Goal: Navigation & Orientation: Find specific page/section

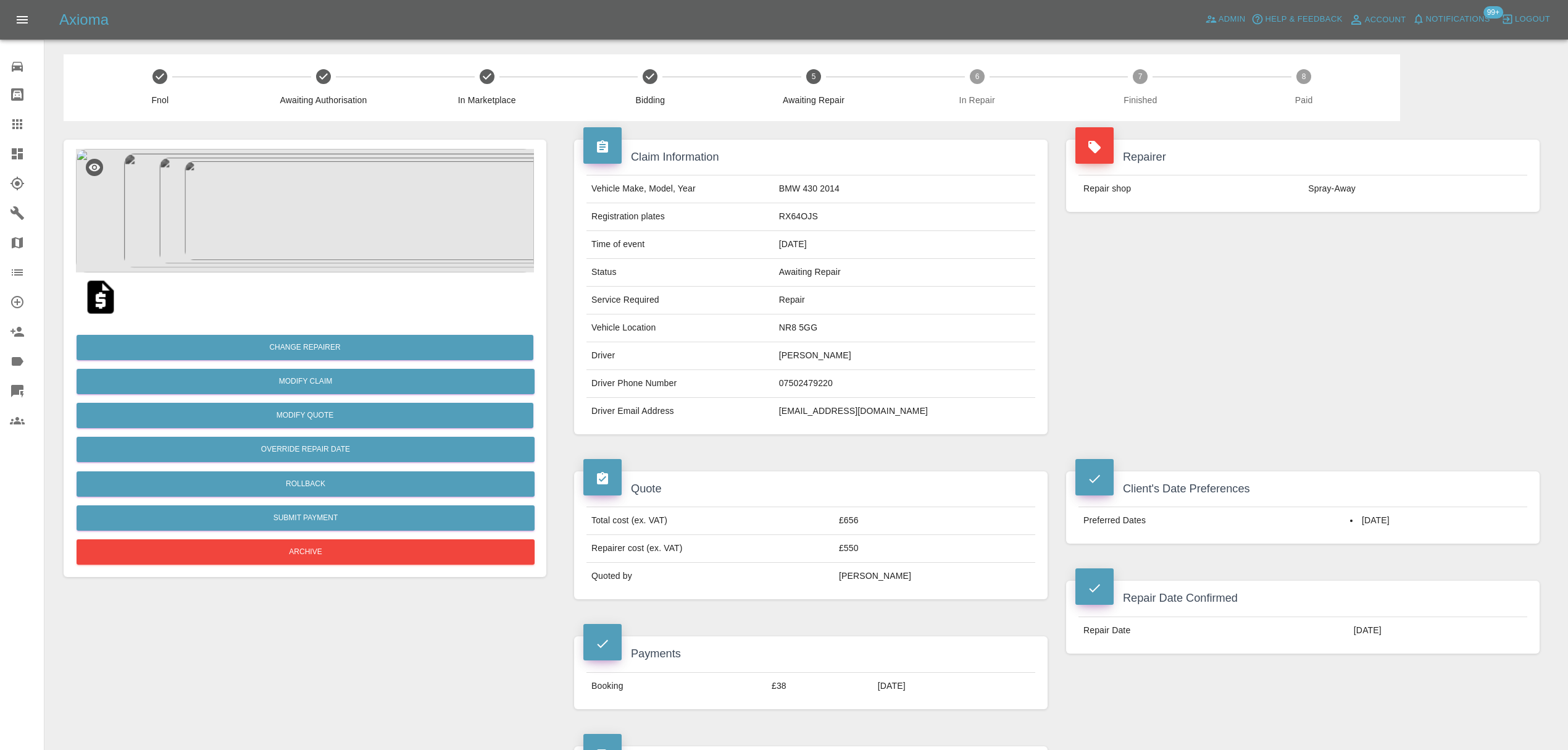
scroll to position [50, 0]
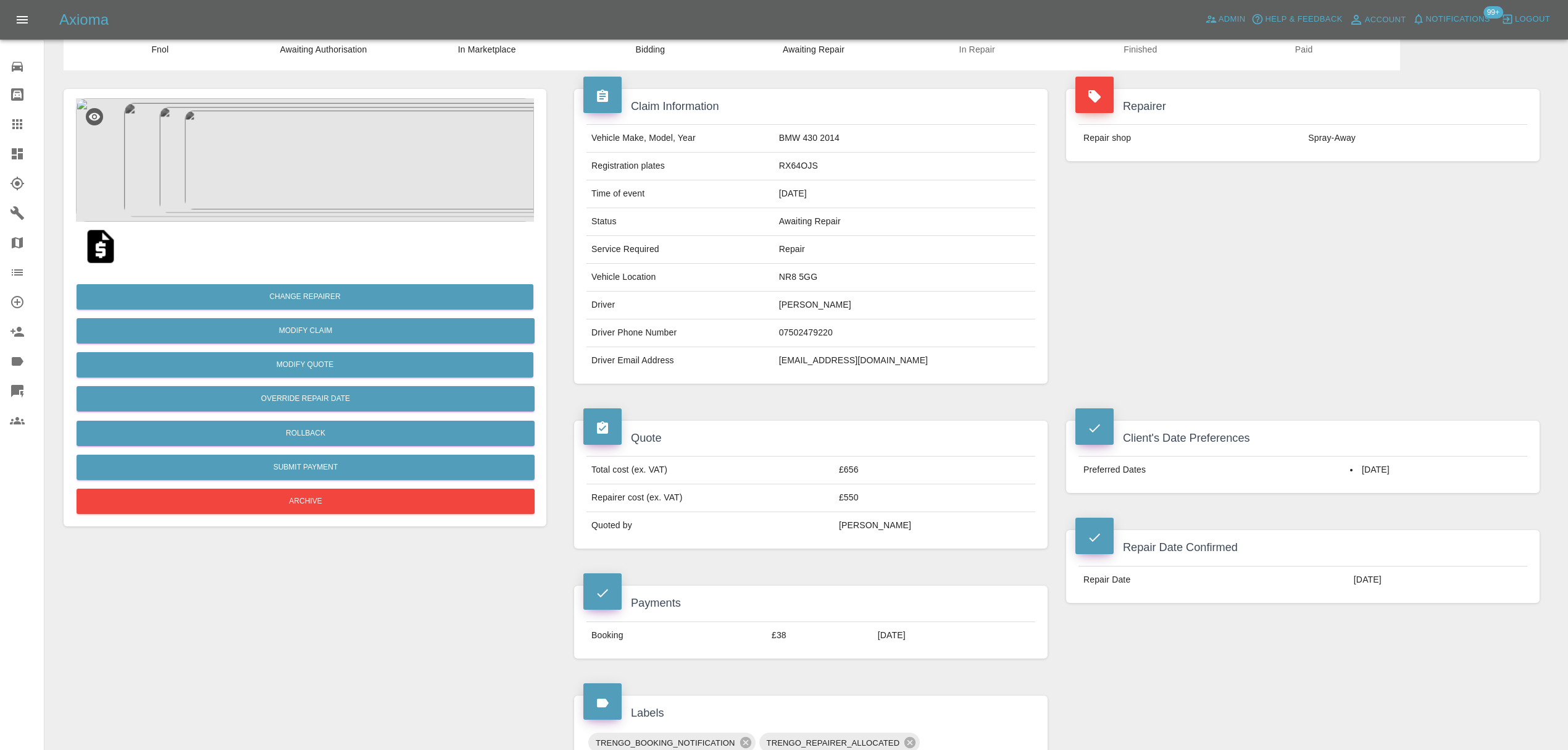
drag, startPoint x: 0, startPoint y: 0, endPoint x: 8, endPoint y: 158, distance: 158.2
click at [8, 158] on link "Dashboard" at bounding box center [21, 154] width 44 height 30
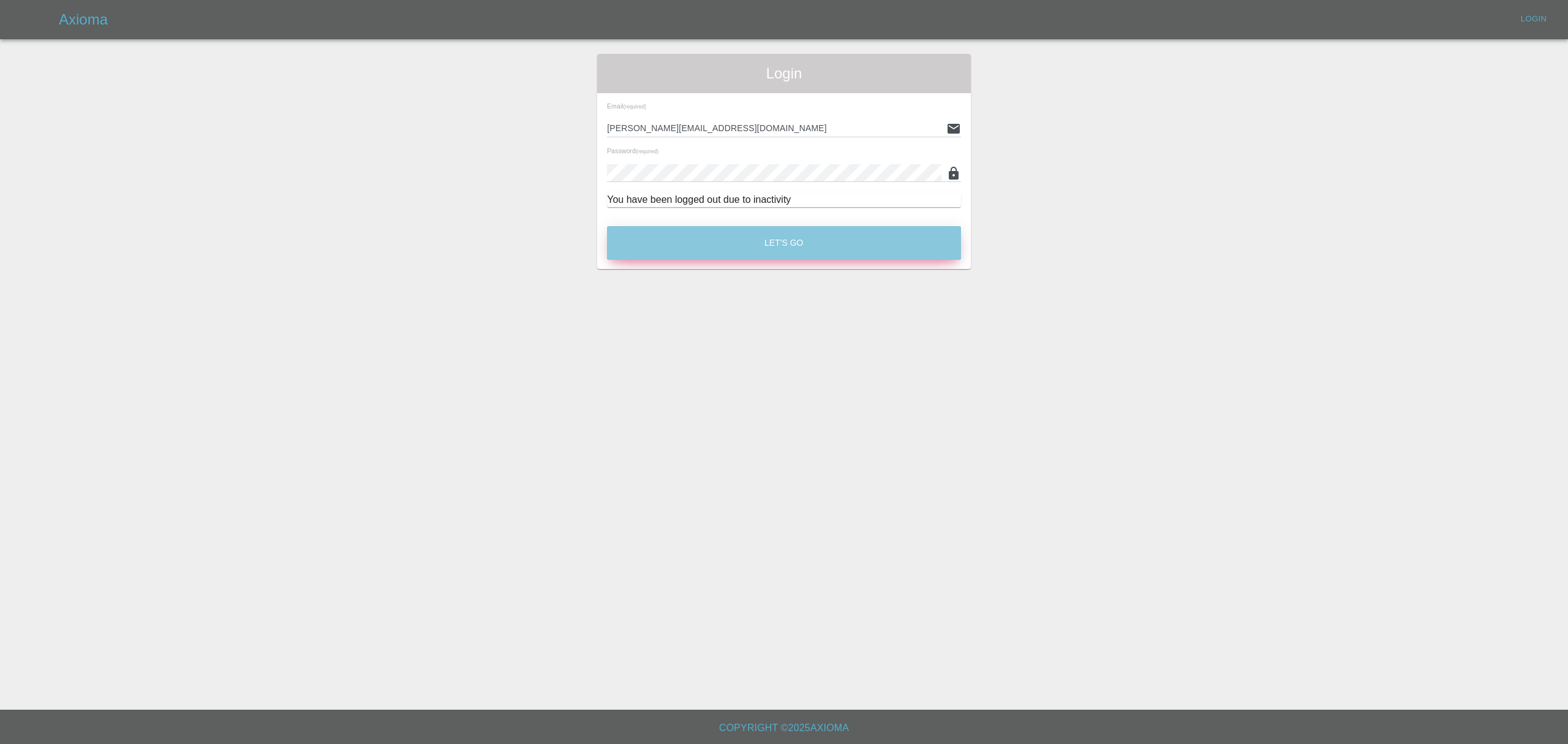
click at [781, 241] on button "Let's Go" at bounding box center [783, 243] width 354 height 34
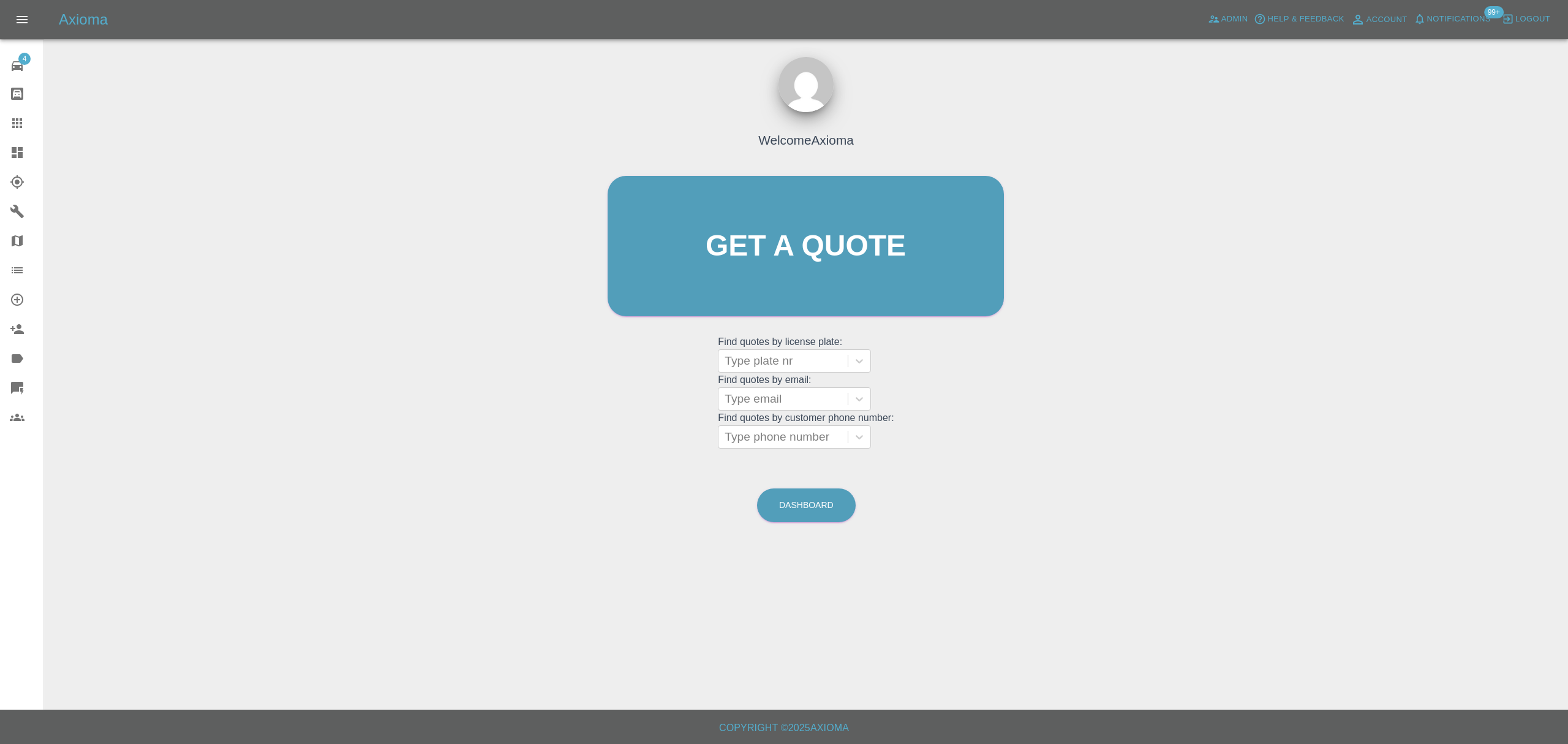
click at [20, 151] on icon at bounding box center [17, 152] width 15 height 15
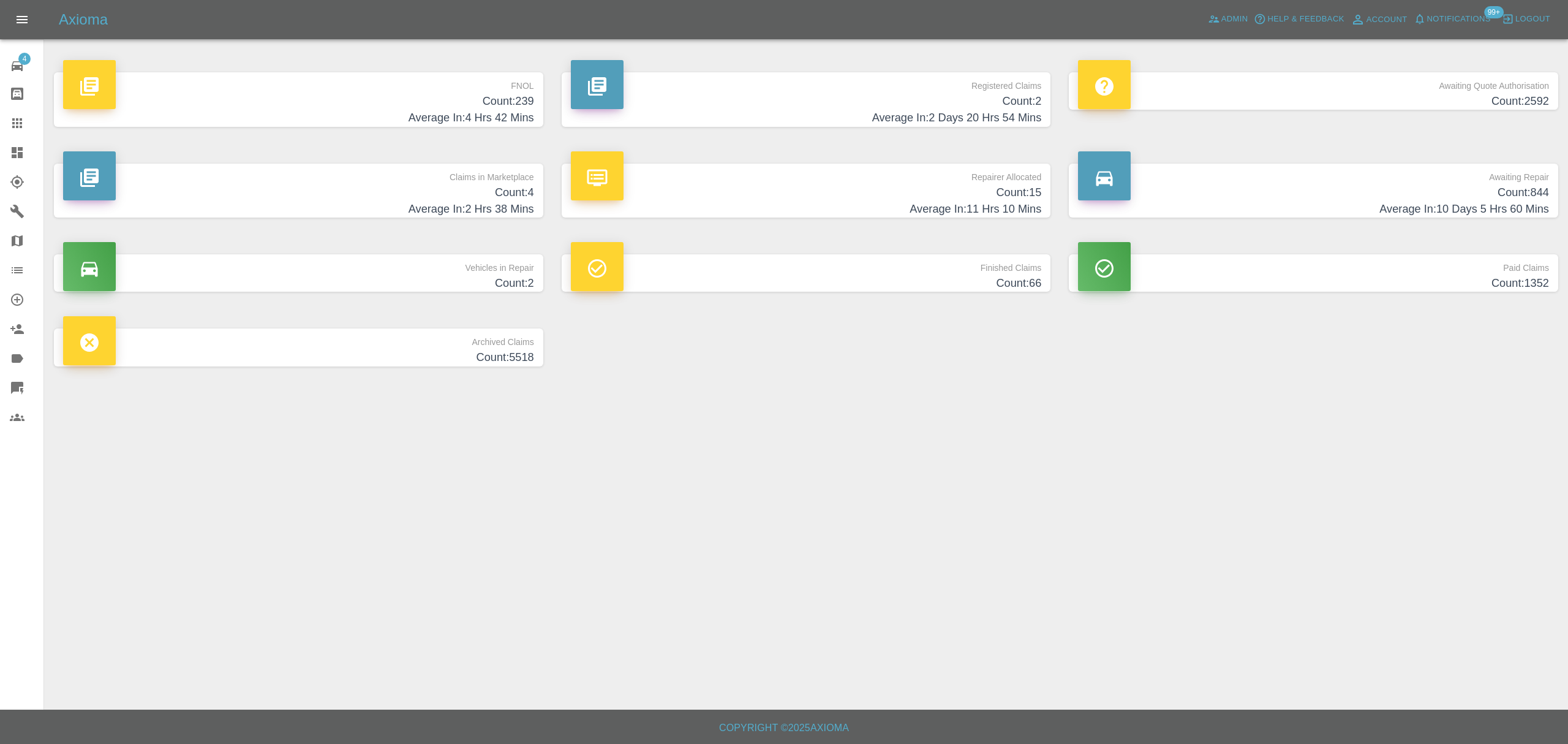
click at [507, 93] on h4 "Count: 239" at bounding box center [299, 102] width 471 height 16
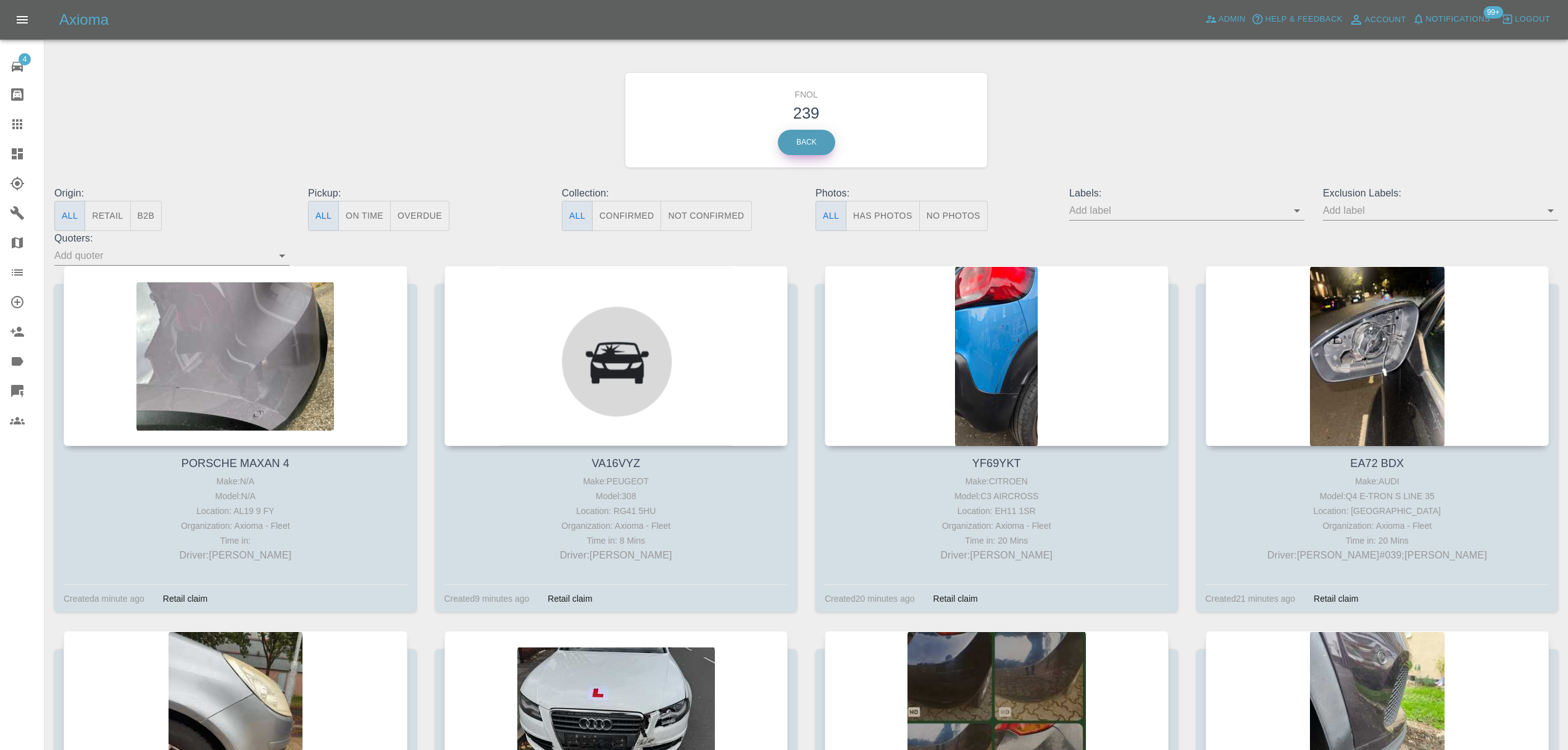
click at [796, 135] on link "Back" at bounding box center [806, 142] width 57 height 25
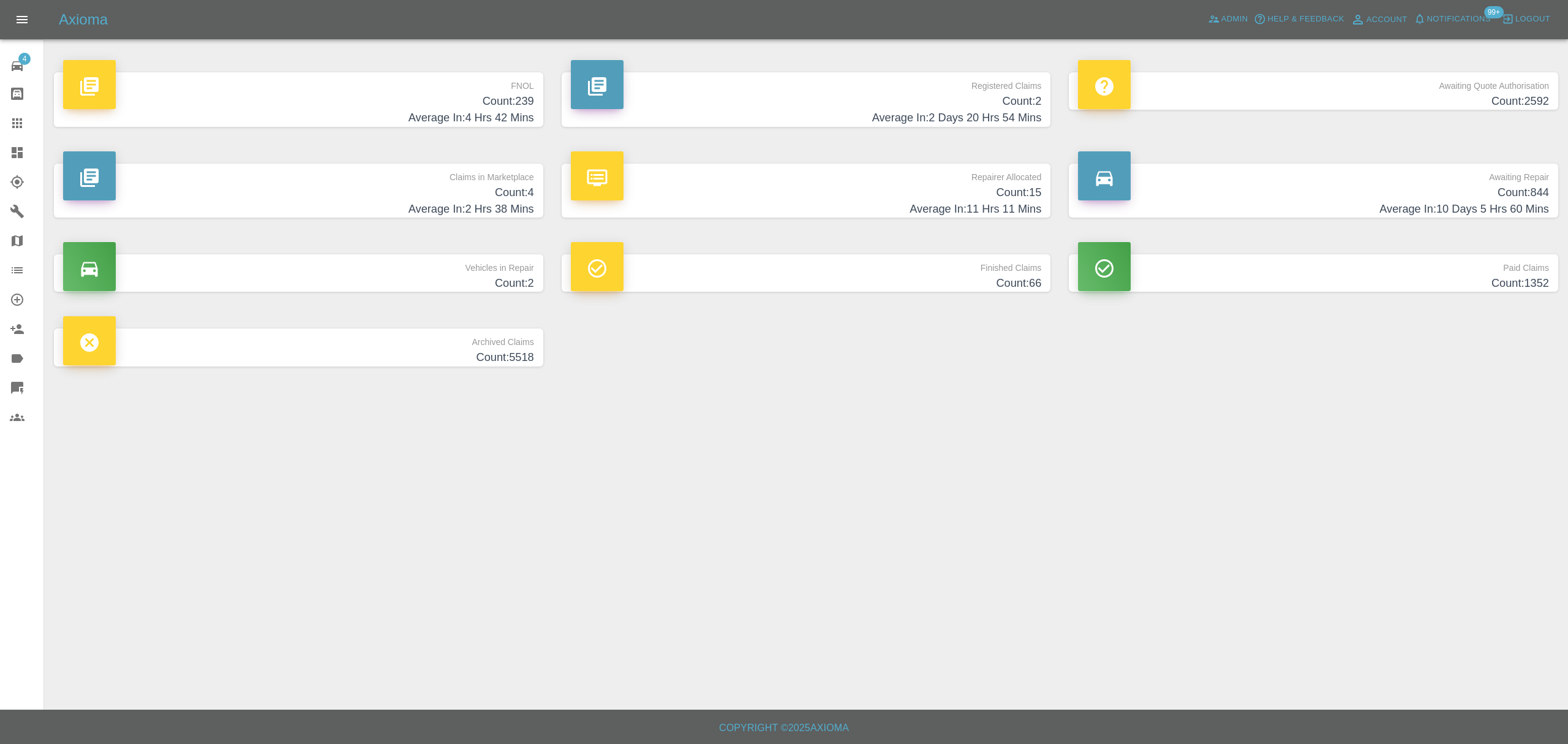
click at [1475, 17] on span "Notifications" at bounding box center [1458, 19] width 64 height 14
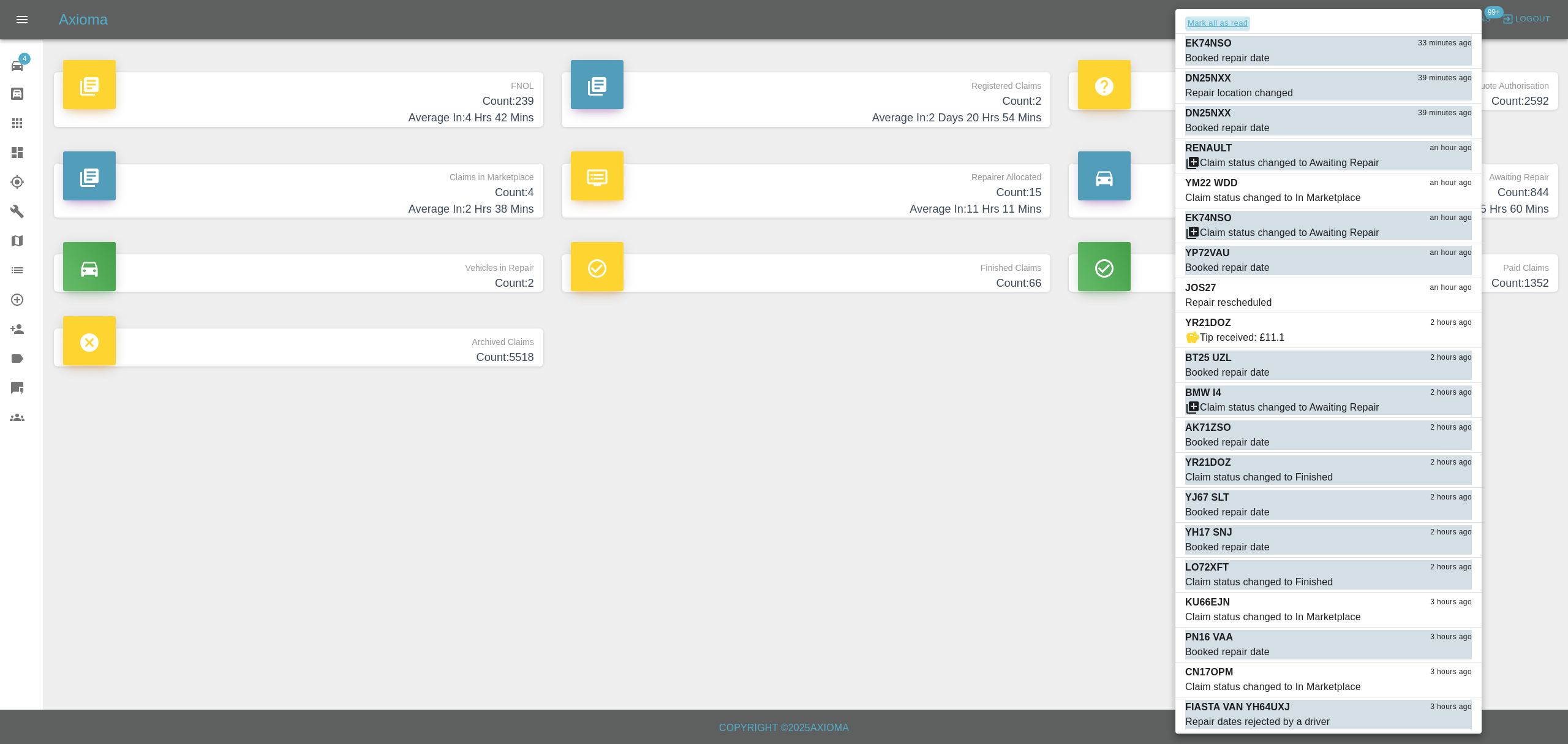
click at [1223, 24] on button "Mark all as read" at bounding box center [1217, 23] width 65 height 14
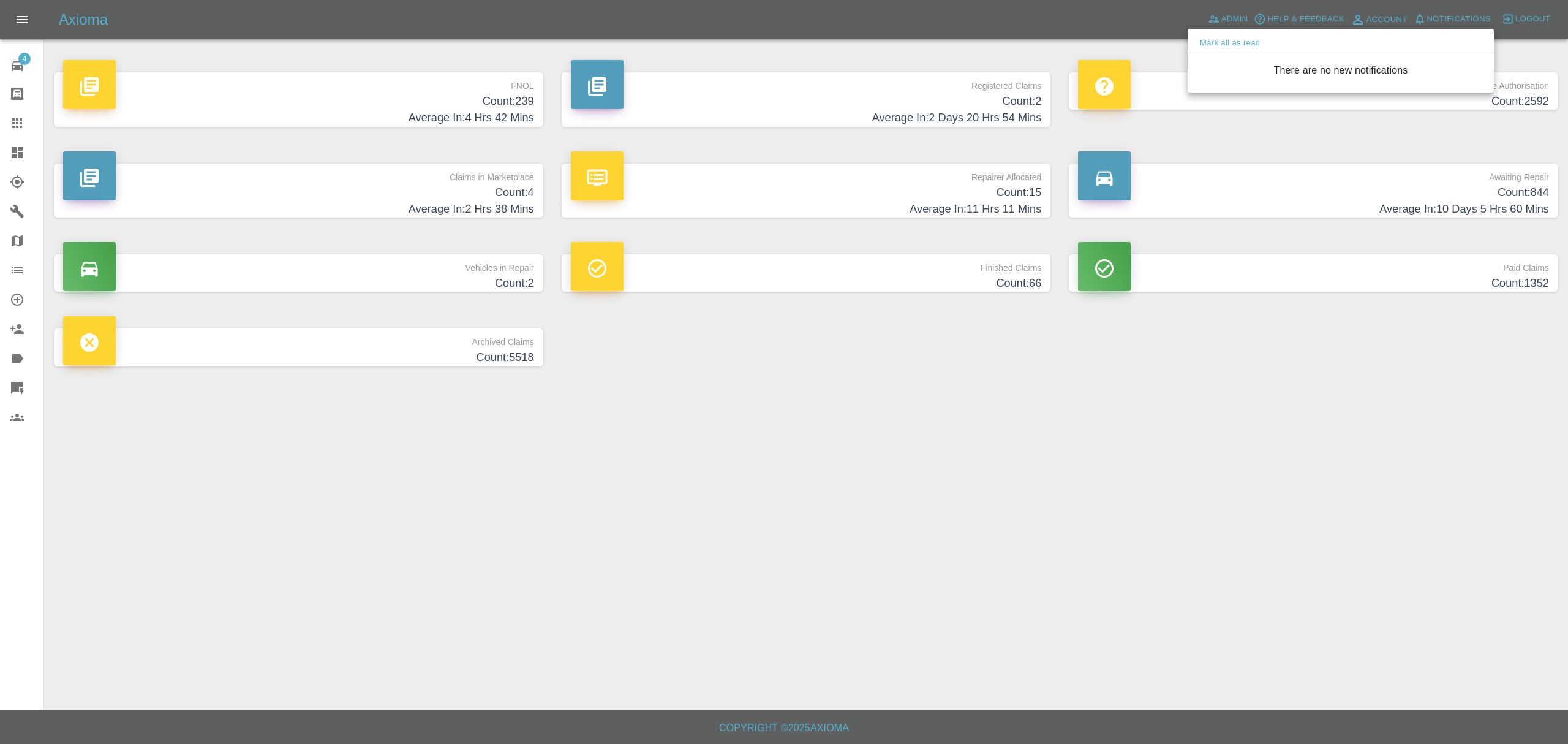
click at [1035, 437] on div at bounding box center [784, 372] width 1568 height 744
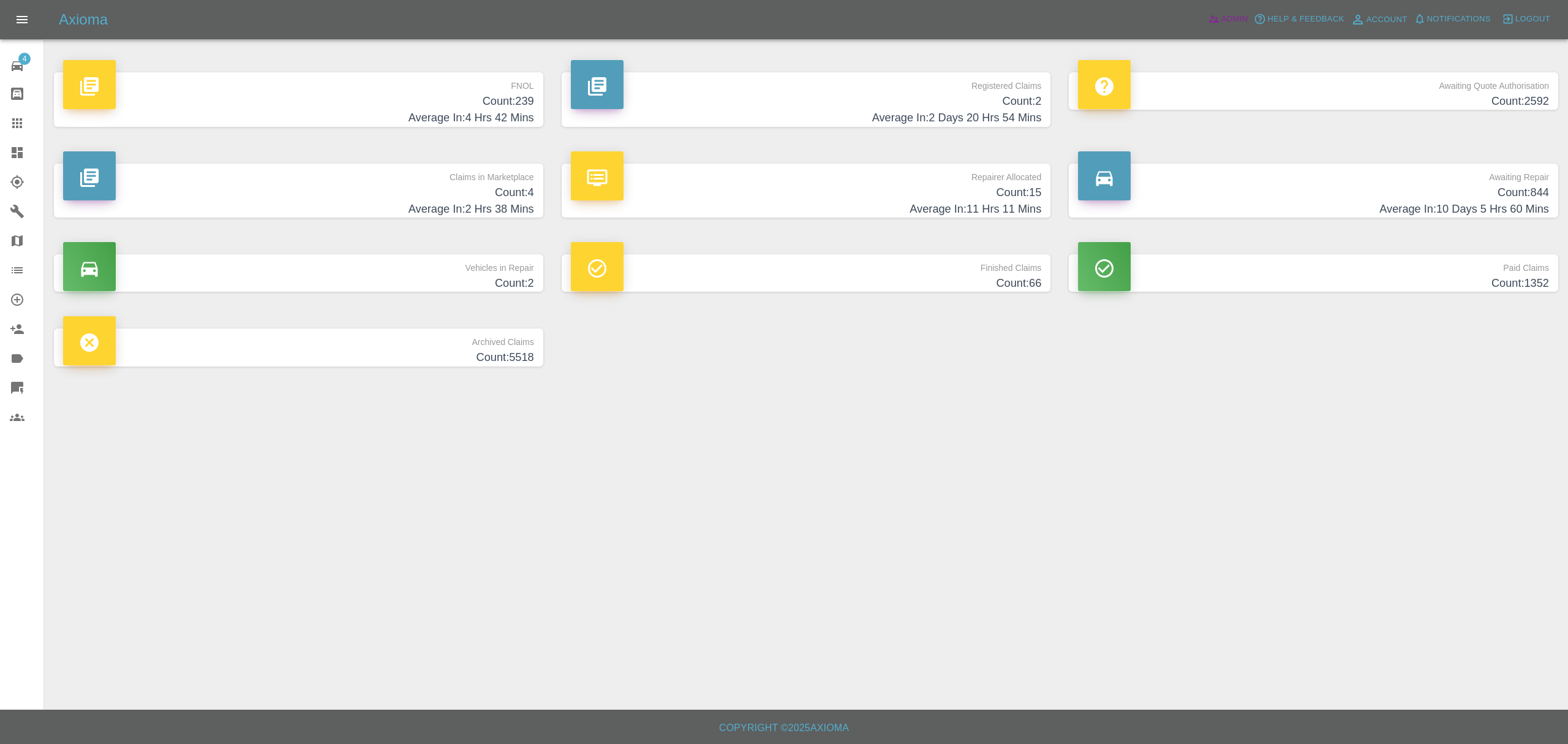
click at [1236, 13] on span "Admin" at bounding box center [1234, 19] width 27 height 14
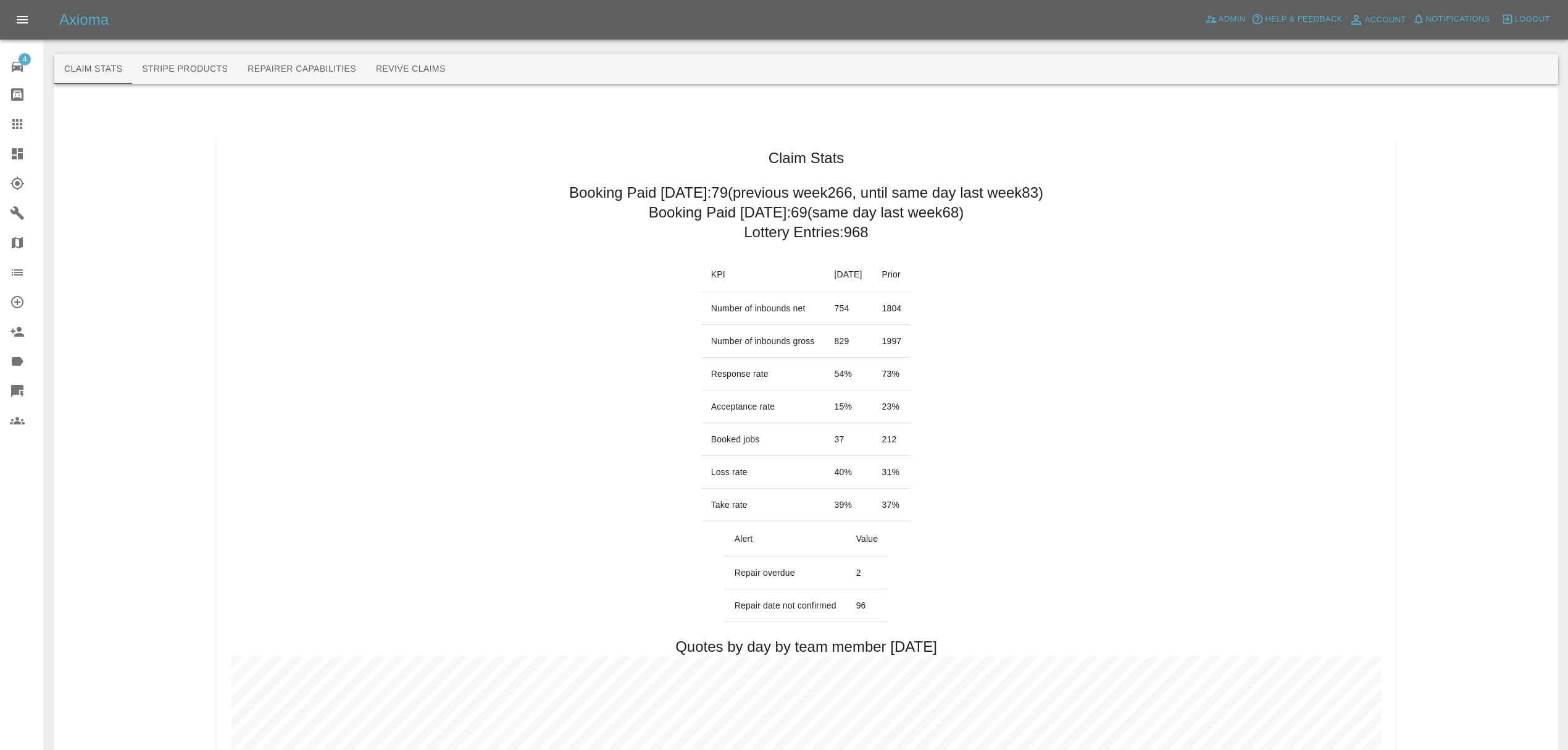
click at [16, 156] on icon at bounding box center [17, 154] width 15 height 15
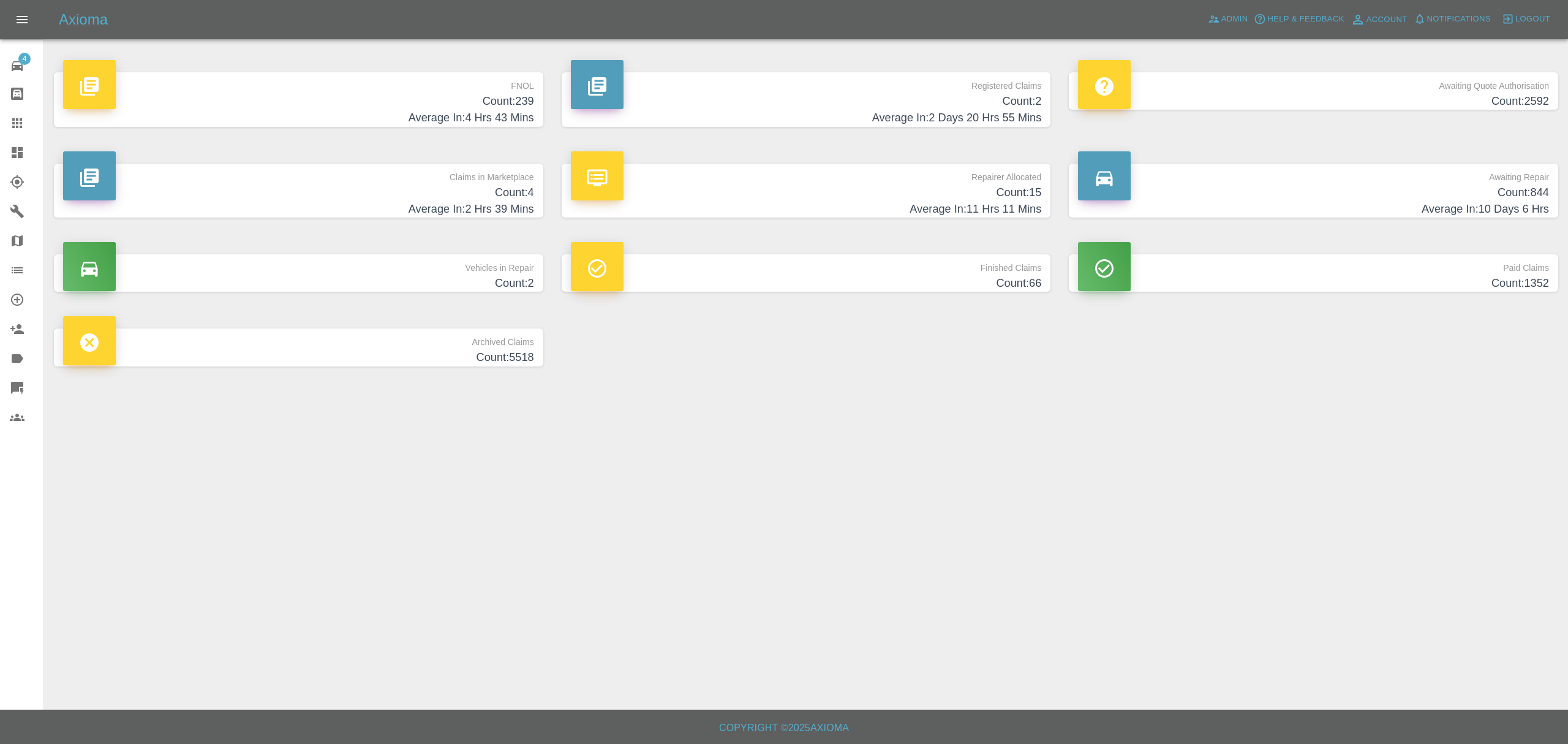
click at [21, 141] on link "Dashboard" at bounding box center [21, 152] width 43 height 29
